Goal: Find contact information: Find contact information

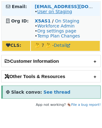
click at [49, 12] on link "User on Staging" at bounding box center [54, 11] width 35 height 5
